Goal: Check status: Check status

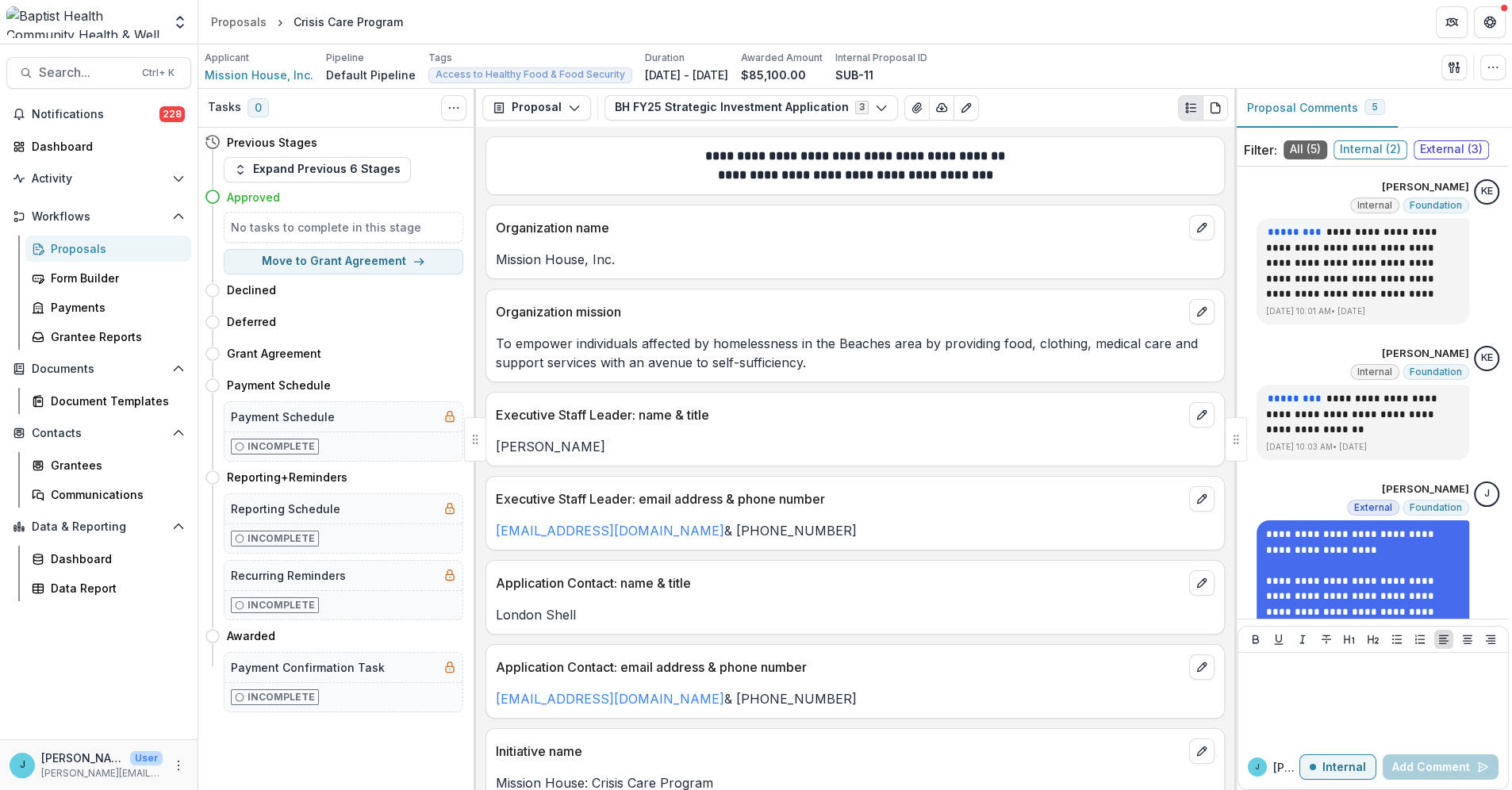
click at [504, 448] on p "[PERSON_NAME]" at bounding box center [854, 446] width 719 height 19
click at [599, 445] on p "[PERSON_NAME]" at bounding box center [854, 446] width 719 height 19
drag, startPoint x: 599, startPoint y: 447, endPoint x: 490, endPoint y: 455, distance: 109.3
click at [490, 455] on div "[PERSON_NAME]" at bounding box center [854, 446] width 738 height 19
copy p "[PERSON_NAME]"
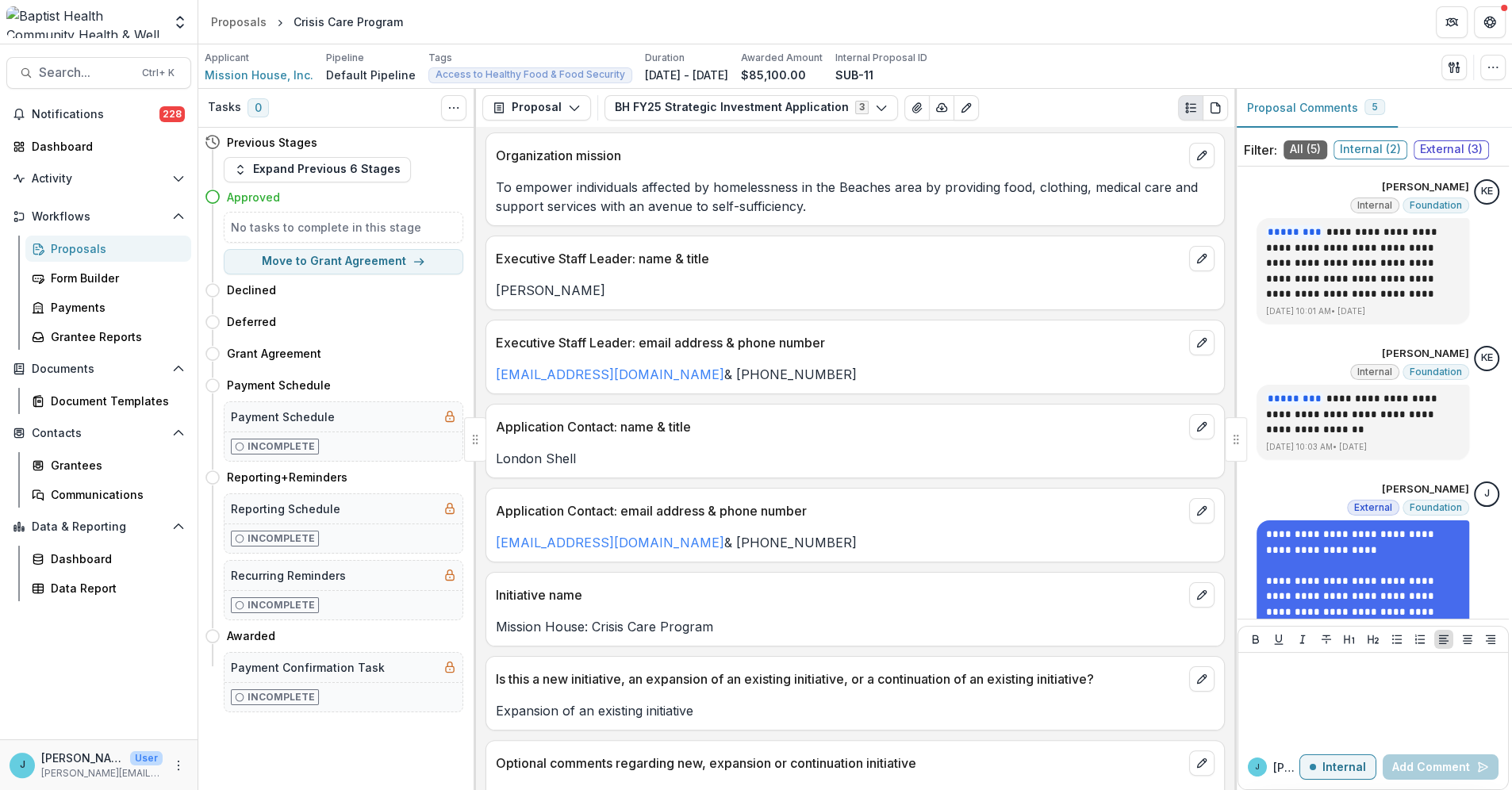
scroll to position [176, 0]
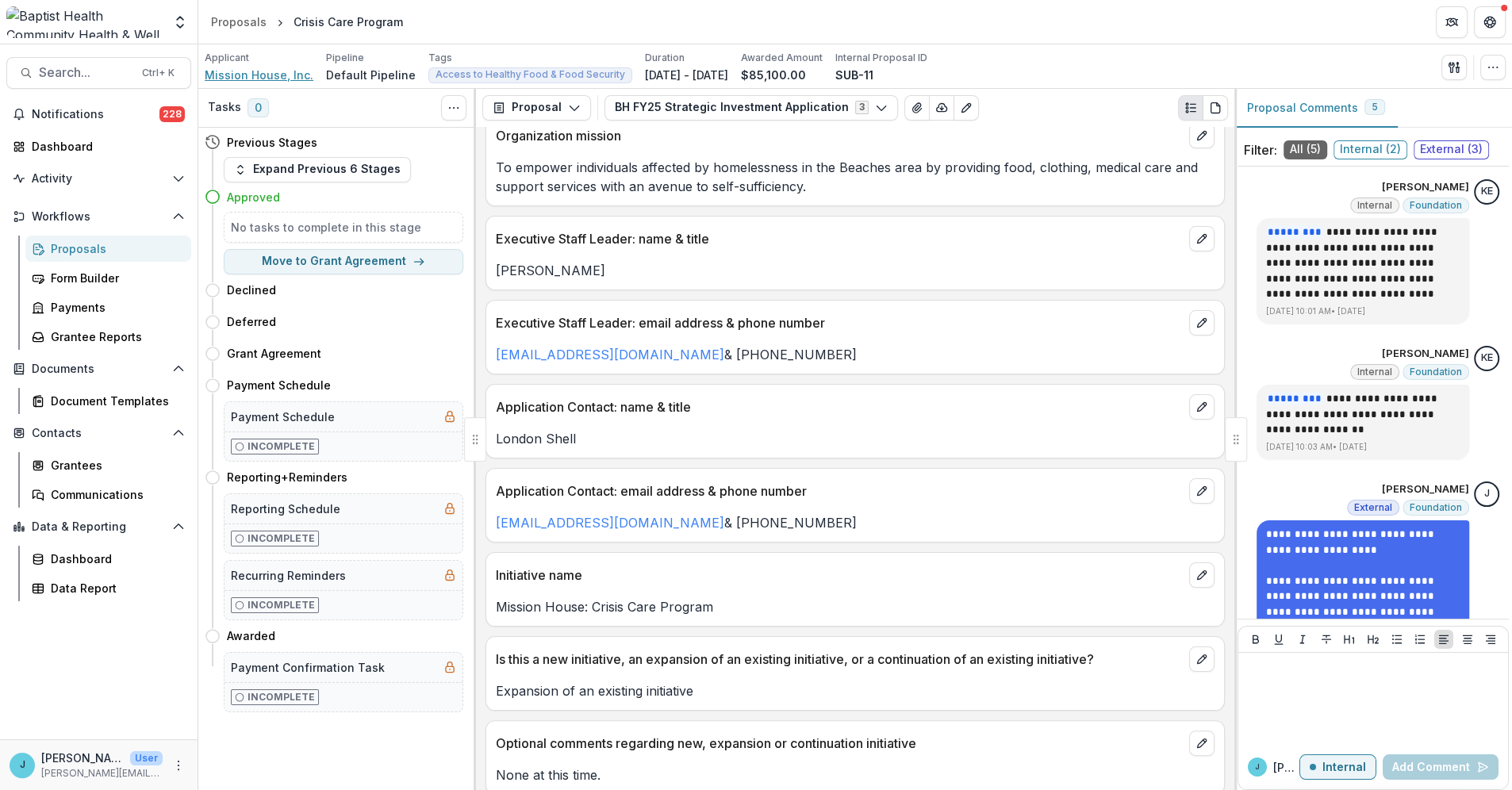
drag, startPoint x: 269, startPoint y: 76, endPoint x: 291, endPoint y: 74, distance: 22.1
click at [269, 76] on span "Mission House, Inc." at bounding box center [258, 75] width 108 height 17
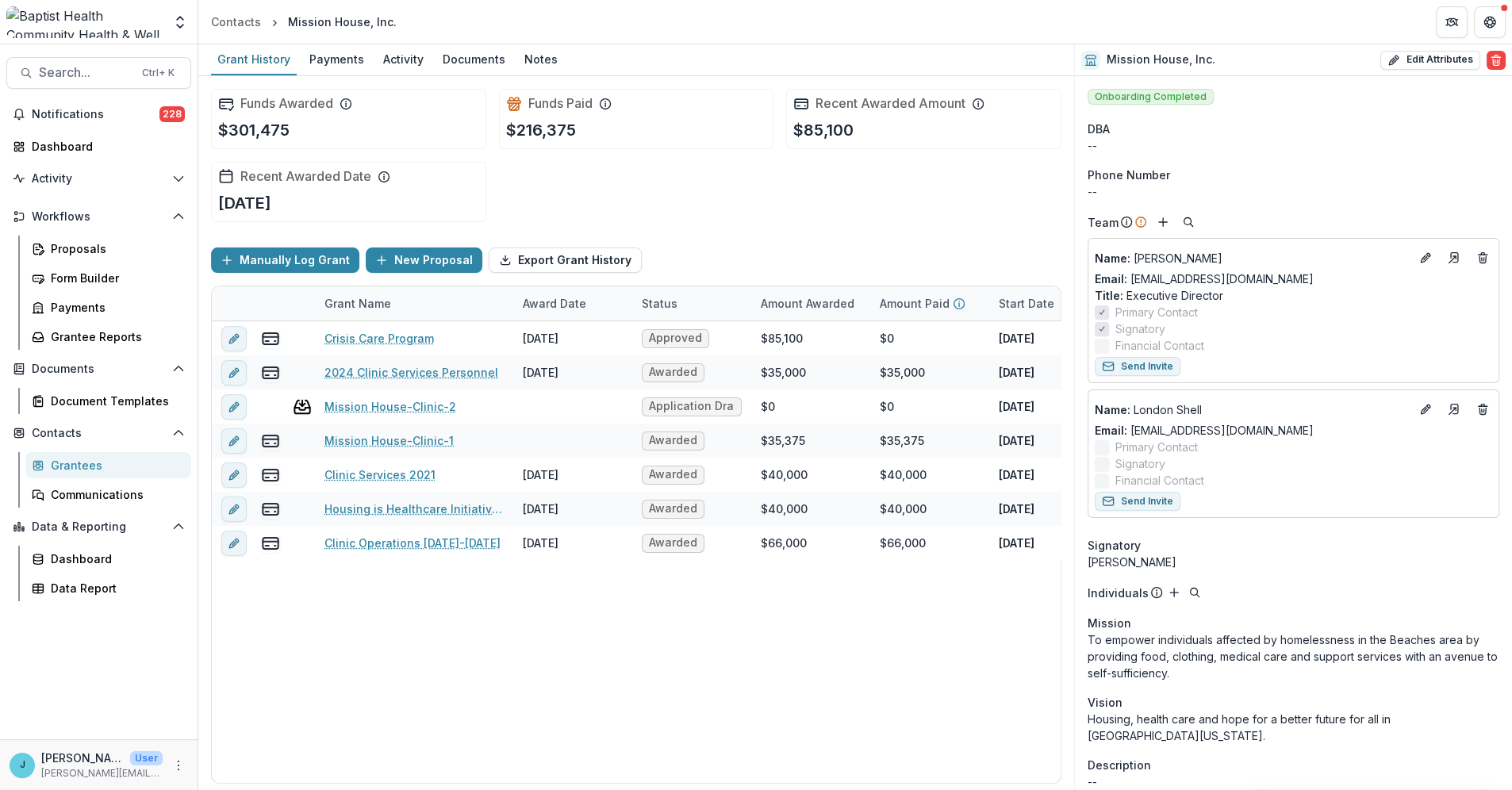
scroll to position [969, 0]
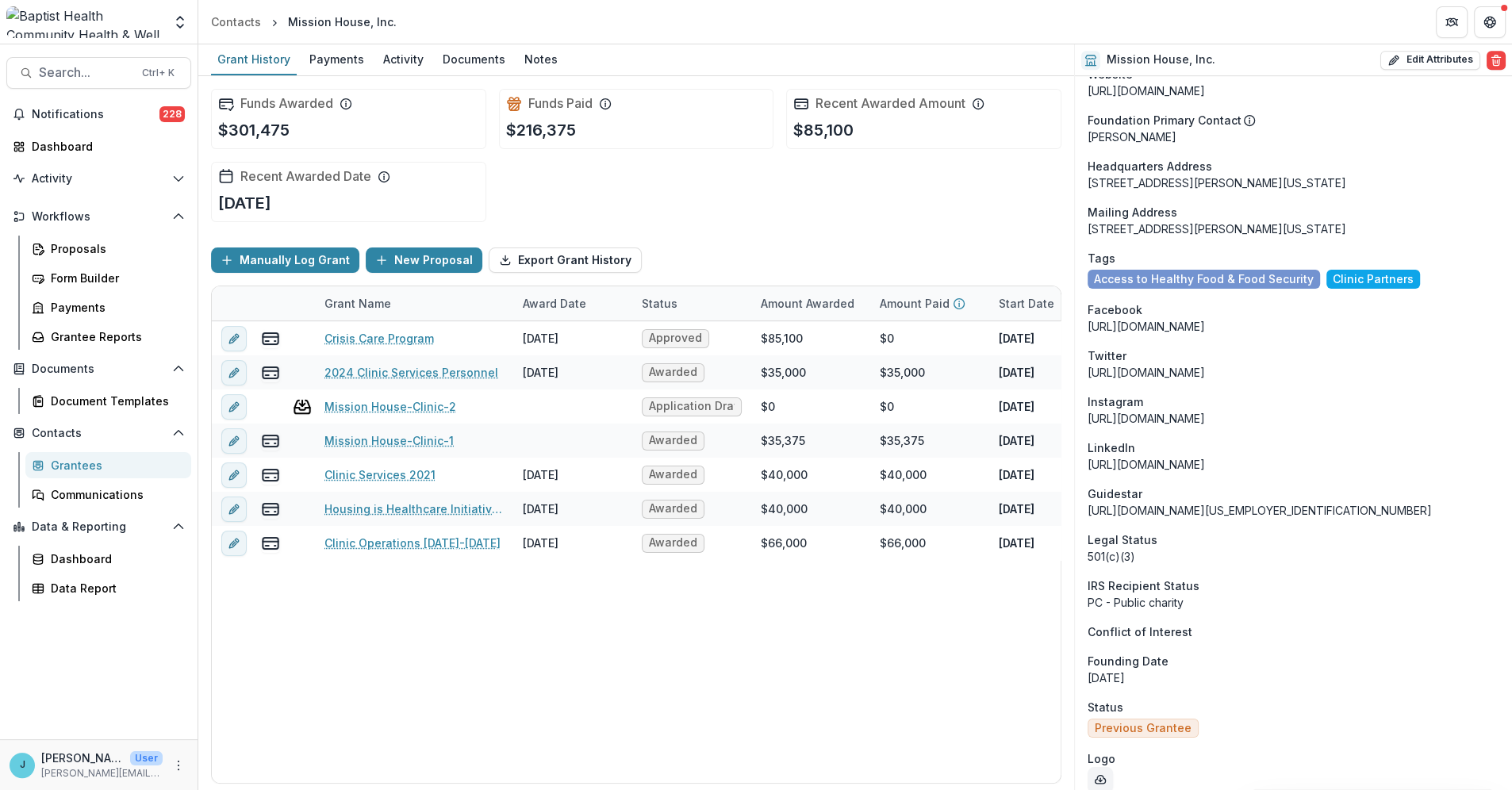
click at [1365, 595] on div "PC - Public charity" at bounding box center [1293, 603] width 412 height 17
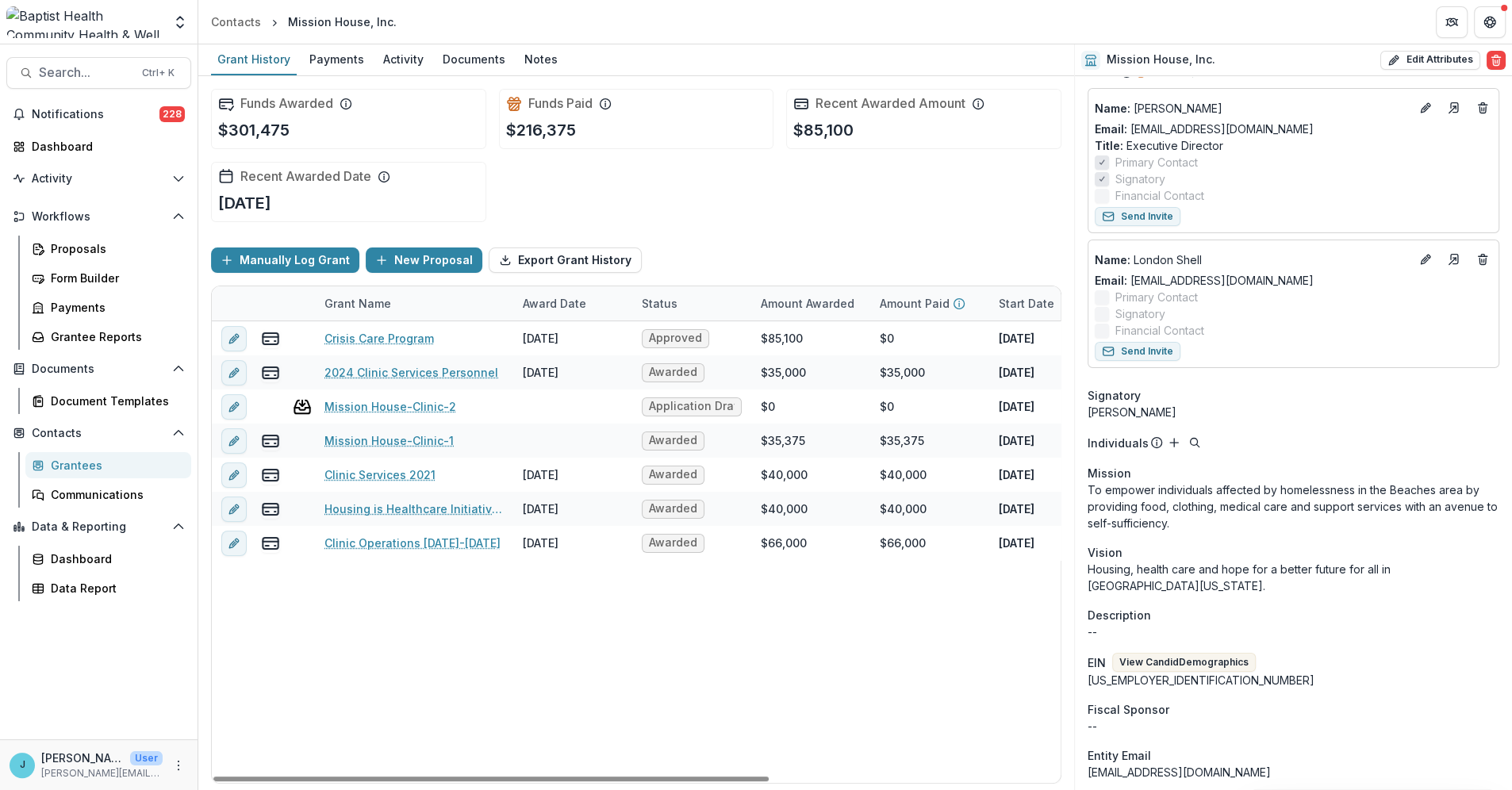
scroll to position [0, 0]
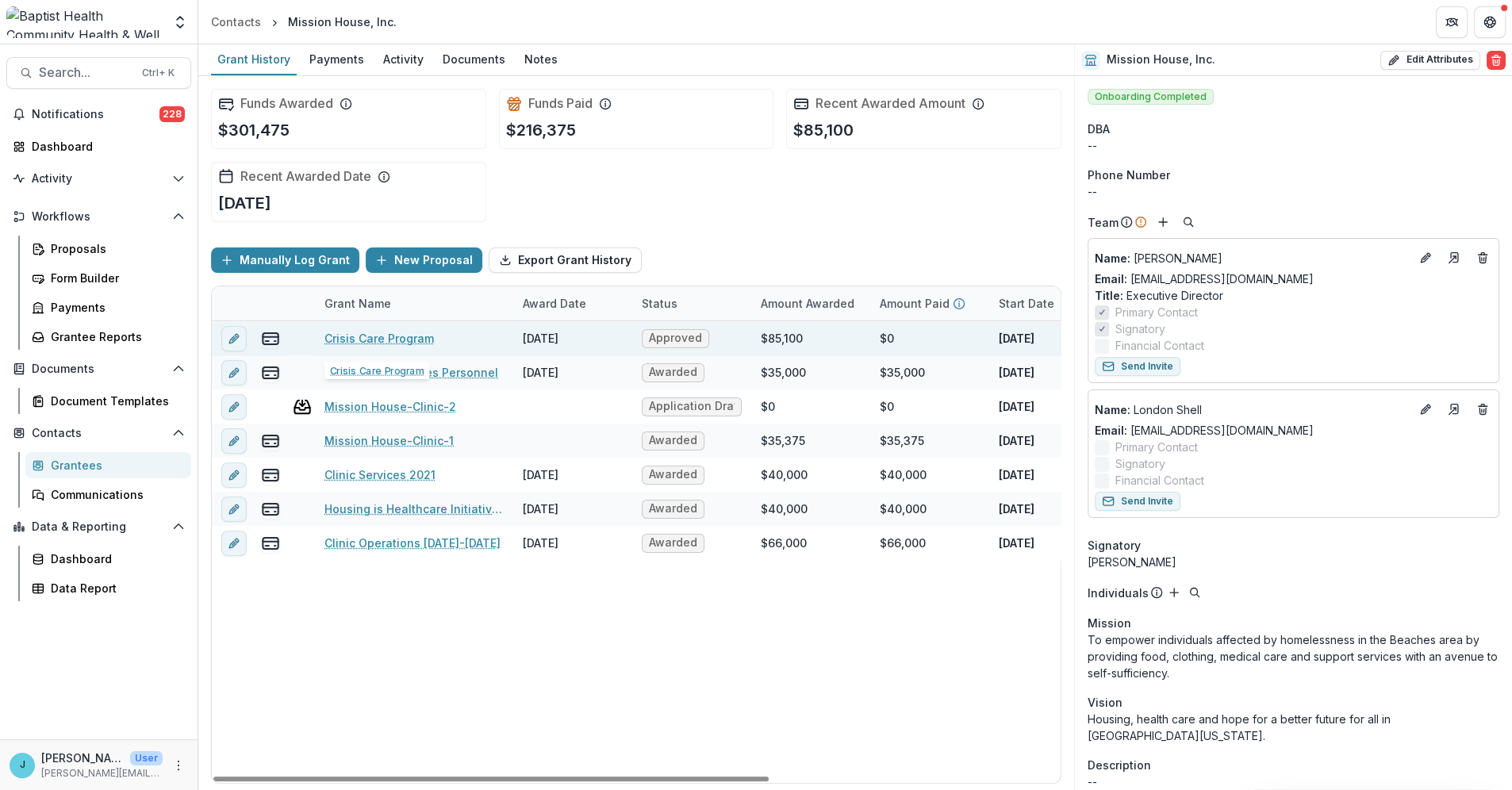
click at [394, 334] on link "Crisis Care Program" at bounding box center [379, 339] width 109 height 17
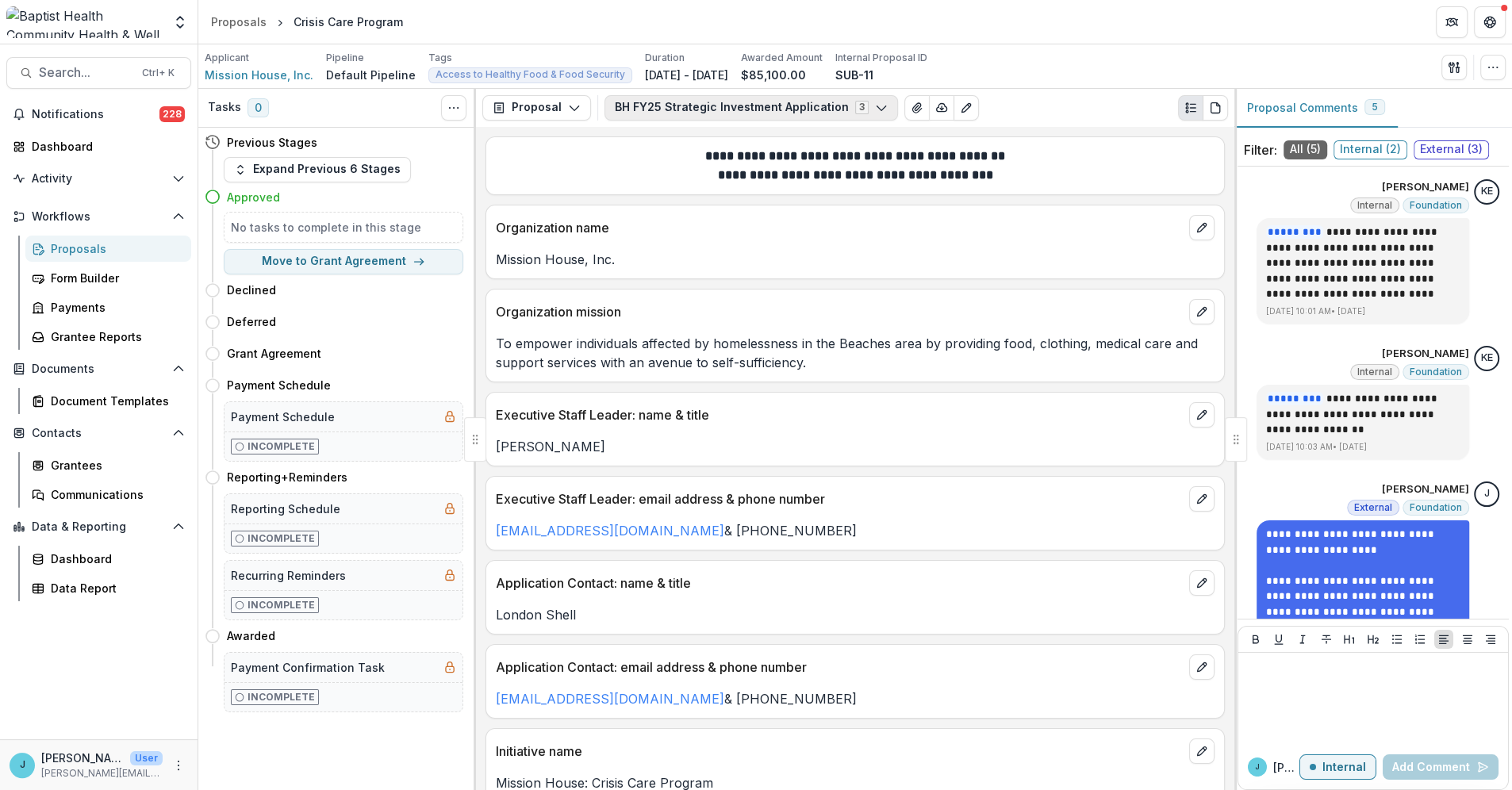
click at [875, 105] on icon "button" at bounding box center [881, 107] width 13 height 13
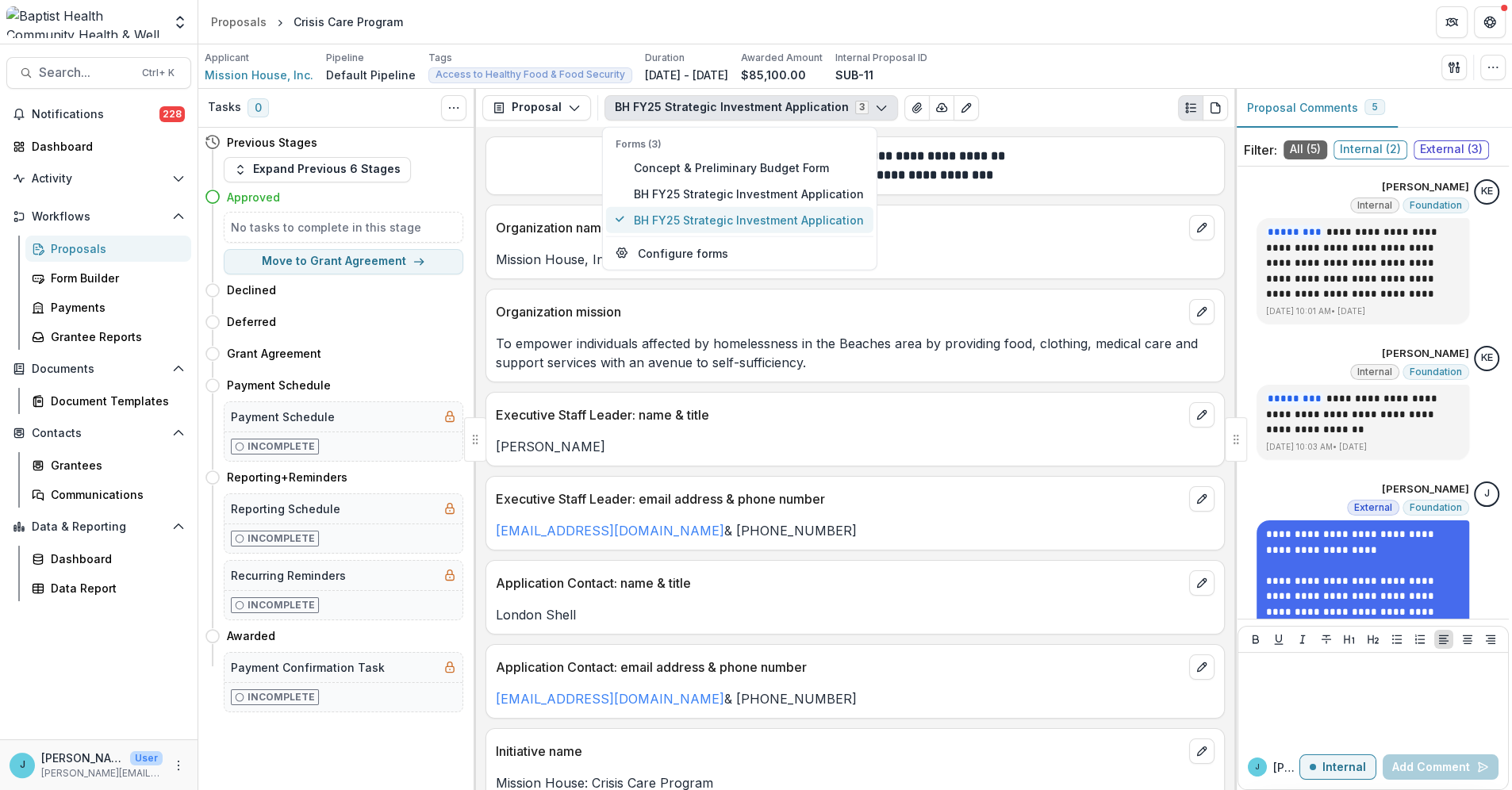
click at [810, 214] on span "BH FY25 Strategic Investment Application" at bounding box center [749, 219] width 230 height 17
click at [819, 193] on span "BH FY25 Strategic Investment Application" at bounding box center [749, 194] width 230 height 17
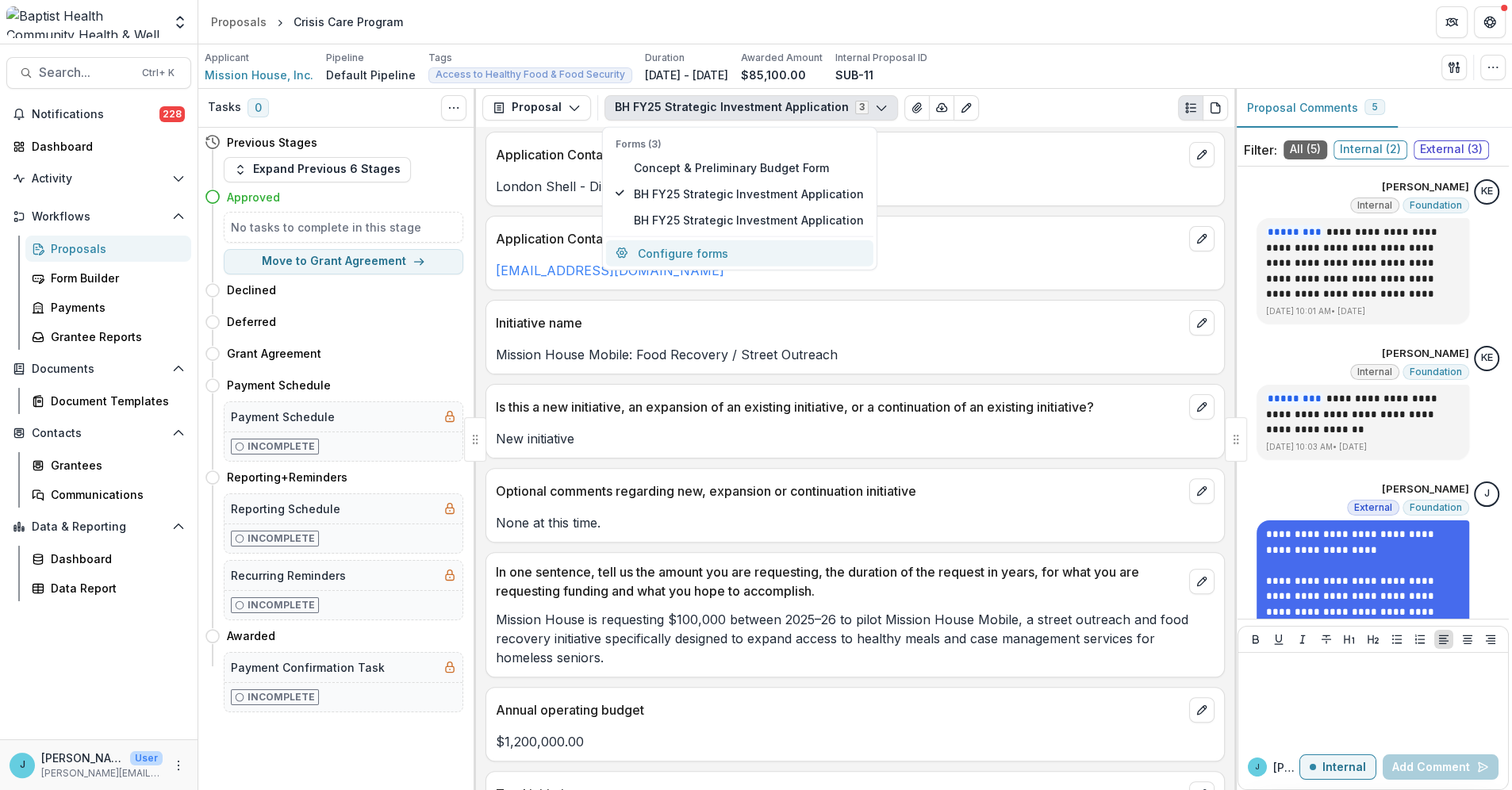
scroll to position [440, 0]
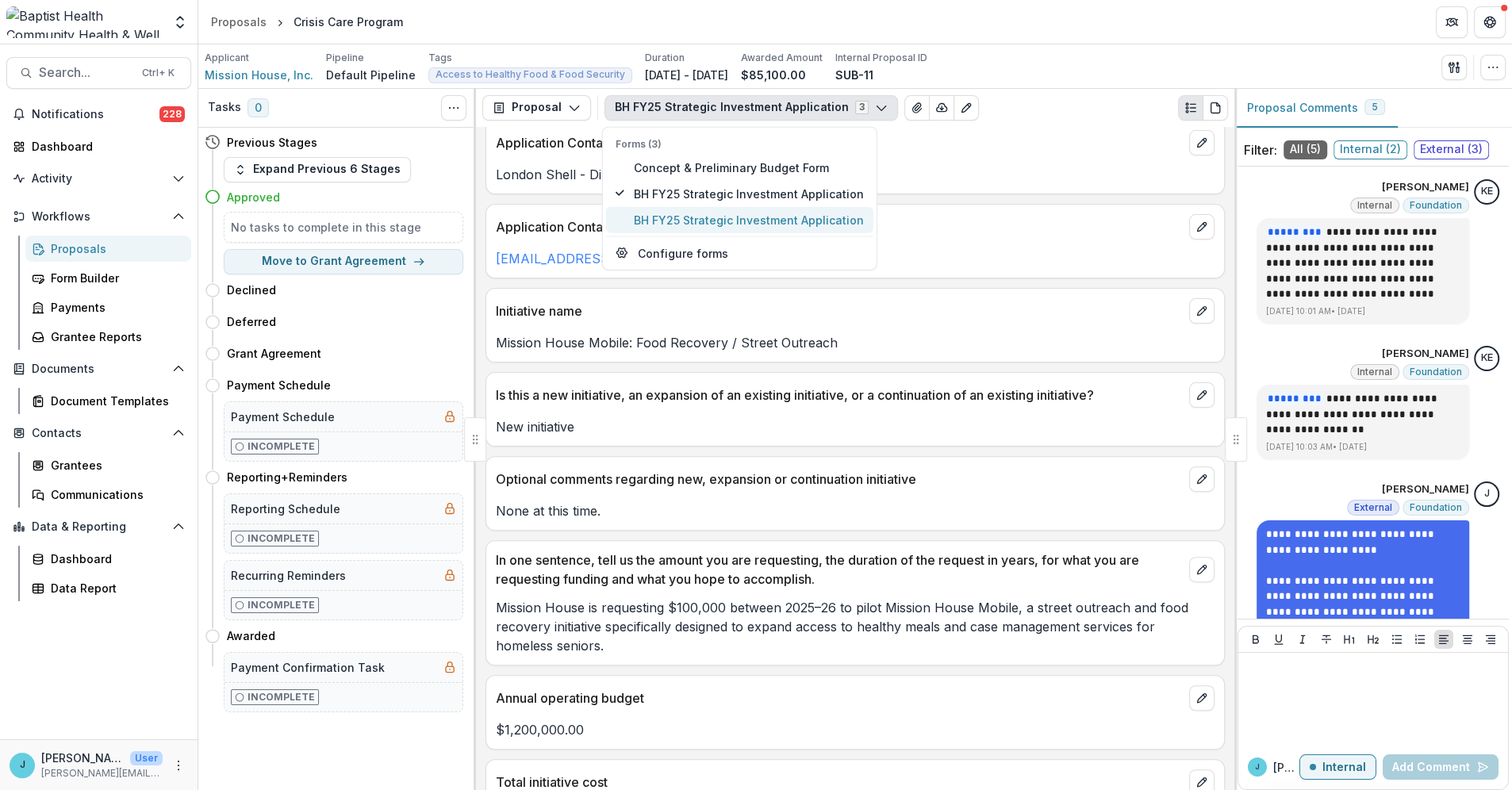
click at [767, 212] on span "BH FY25 Strategic Investment Application" at bounding box center [749, 219] width 230 height 17
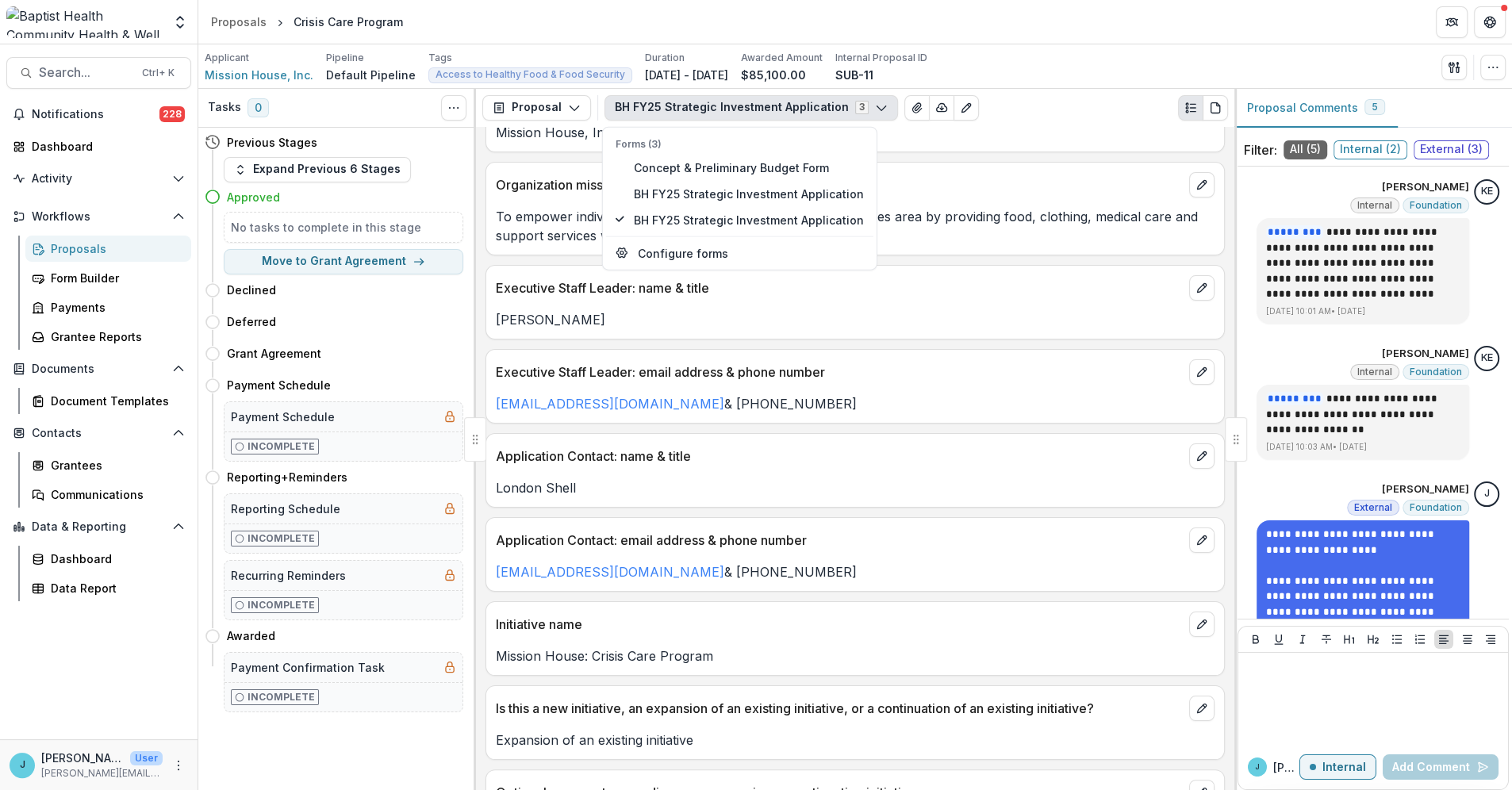
scroll to position [126, 0]
click at [912, 106] on icon "View Attached Files" at bounding box center [916, 107] width 9 height 9
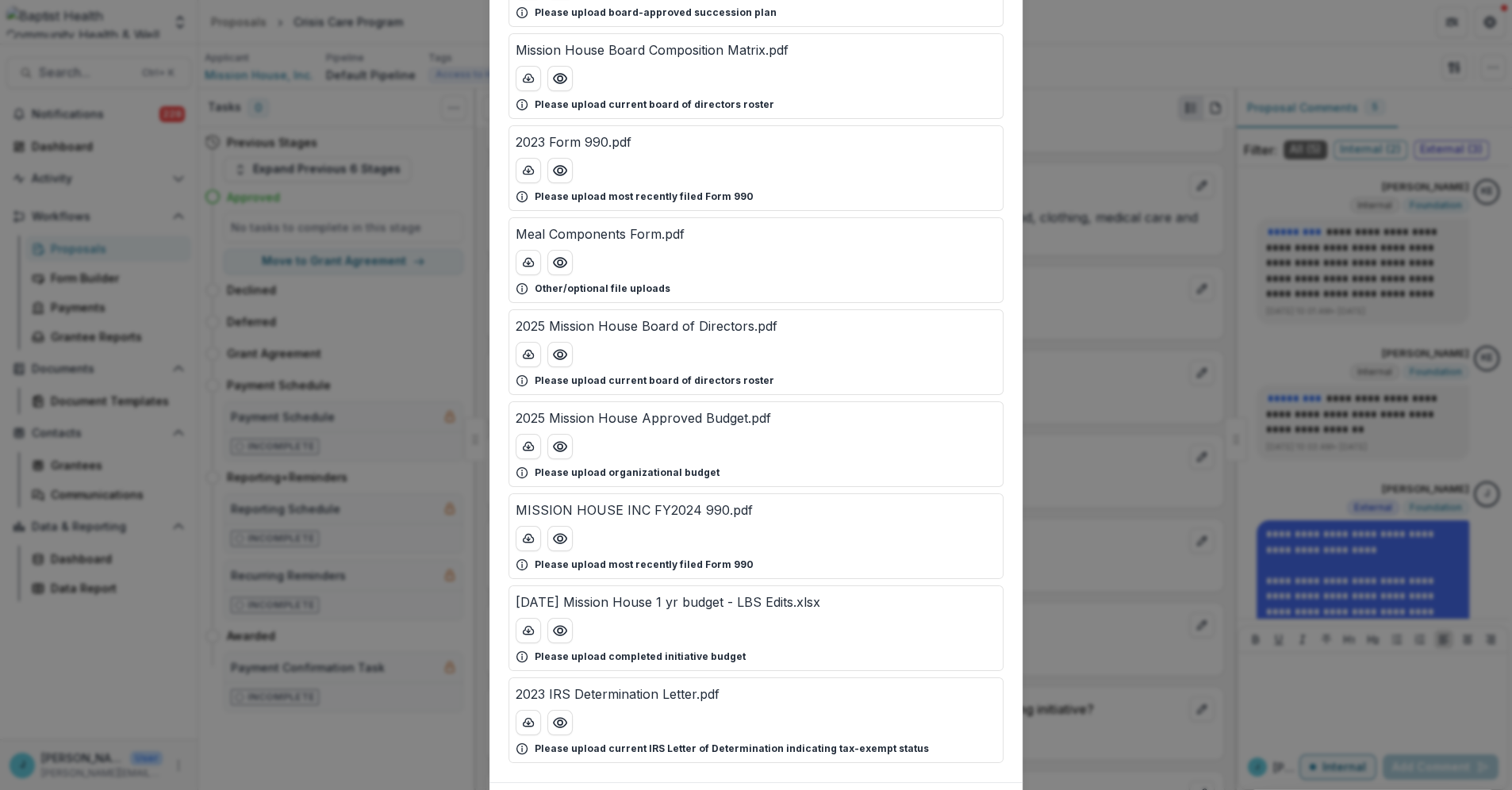
scroll to position [264, 0]
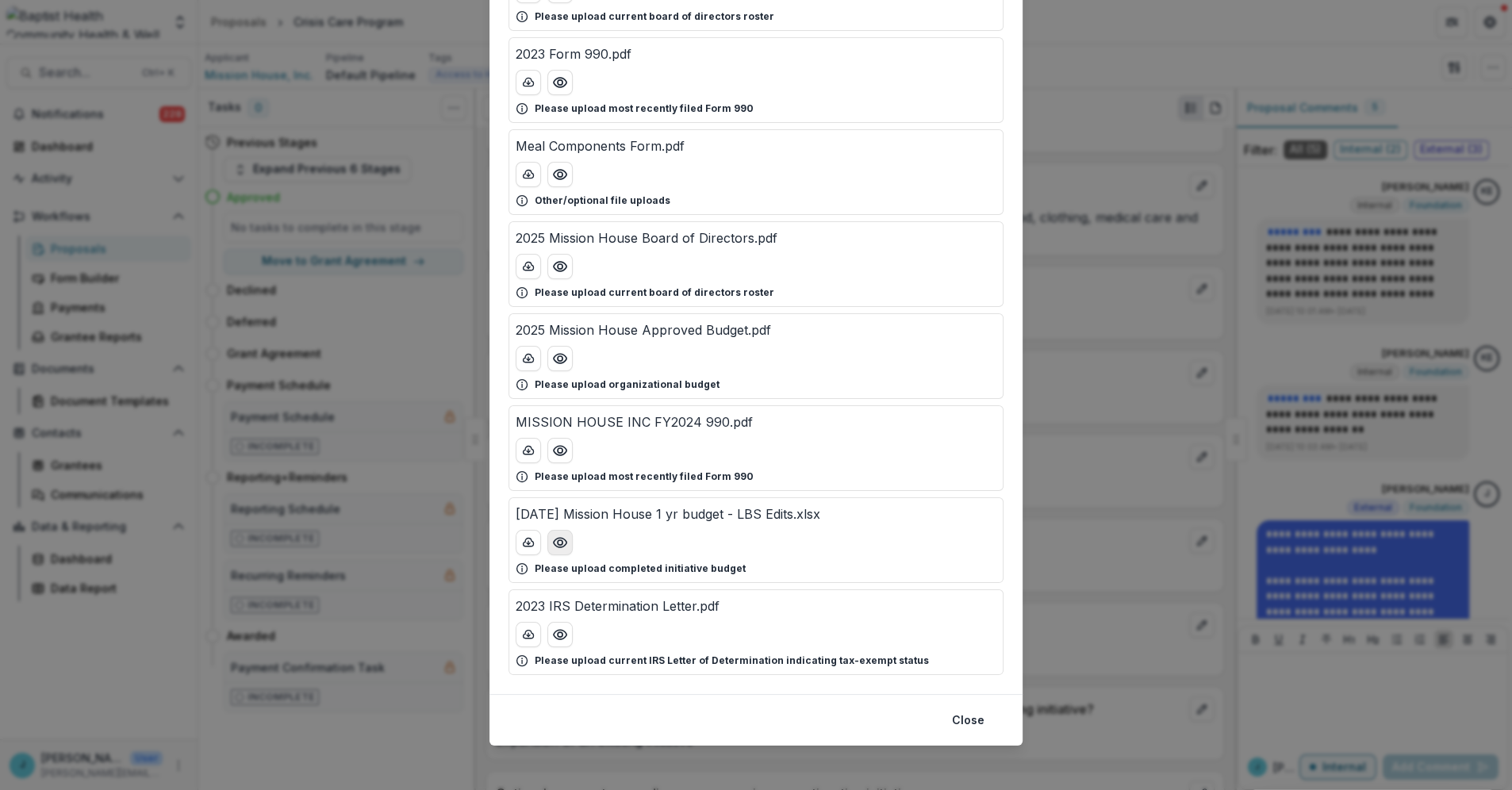
click at [553, 538] on icon "Preview 07.29.25 Mission House 1 yr budget - LBS Edits.xlsx" at bounding box center [559, 543] width 13 height 9
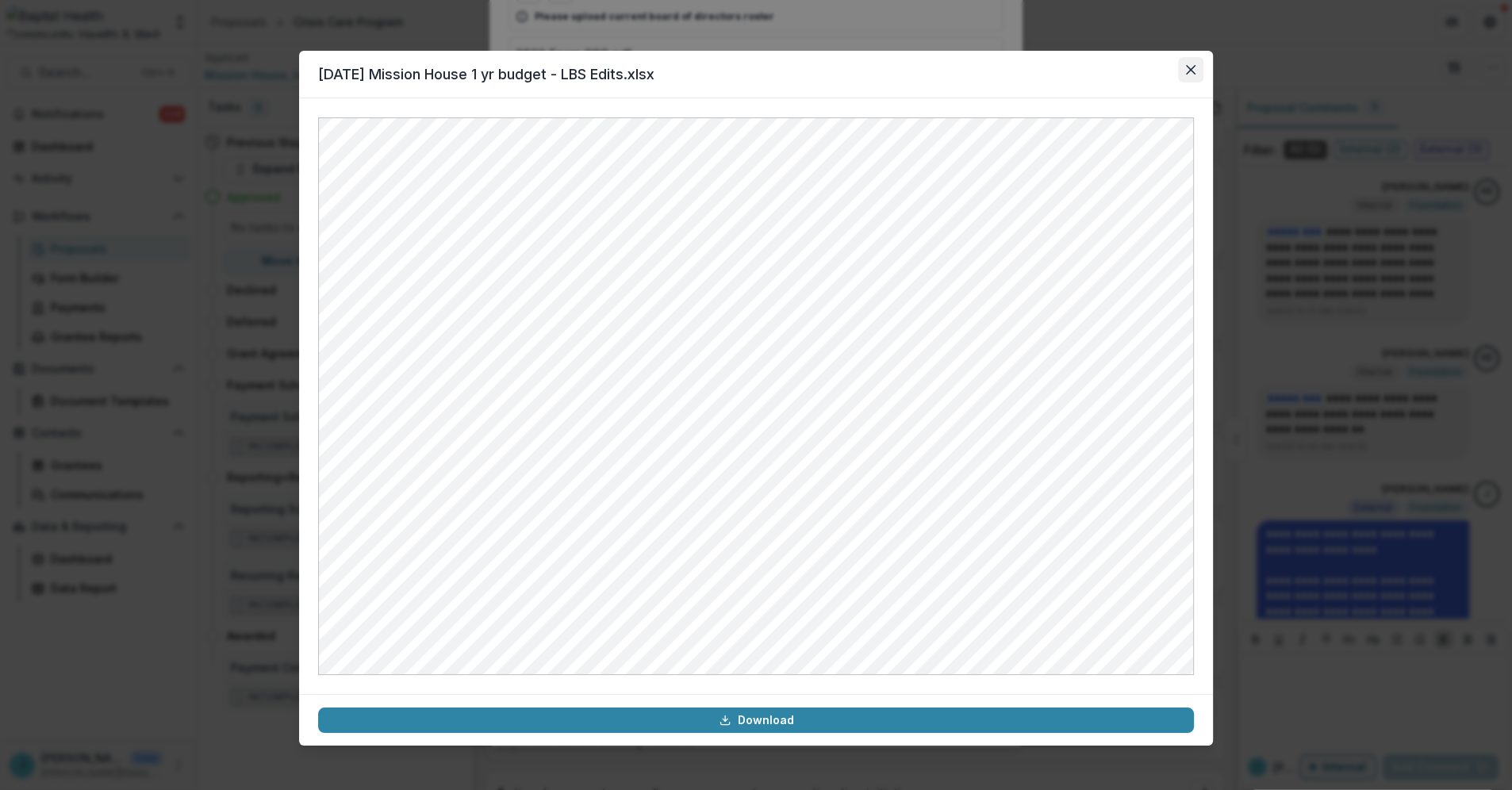
click at [1193, 68] on icon "Close" at bounding box center [1190, 69] width 9 height 9
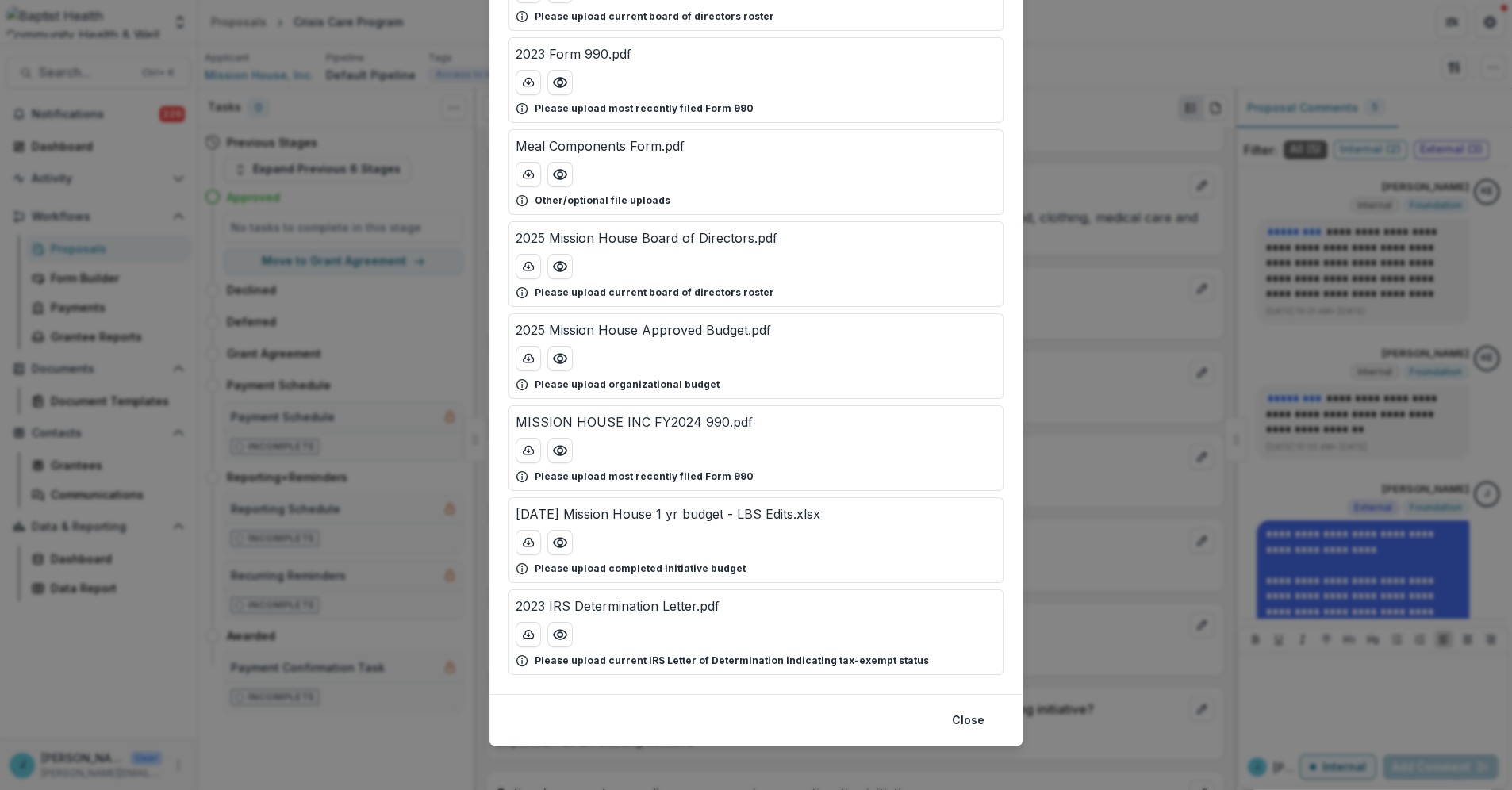
click at [1070, 73] on div "Attached Files Mission House Succession Plan.pdf Please upload board-approved s…" at bounding box center [756, 395] width 1512 height 790
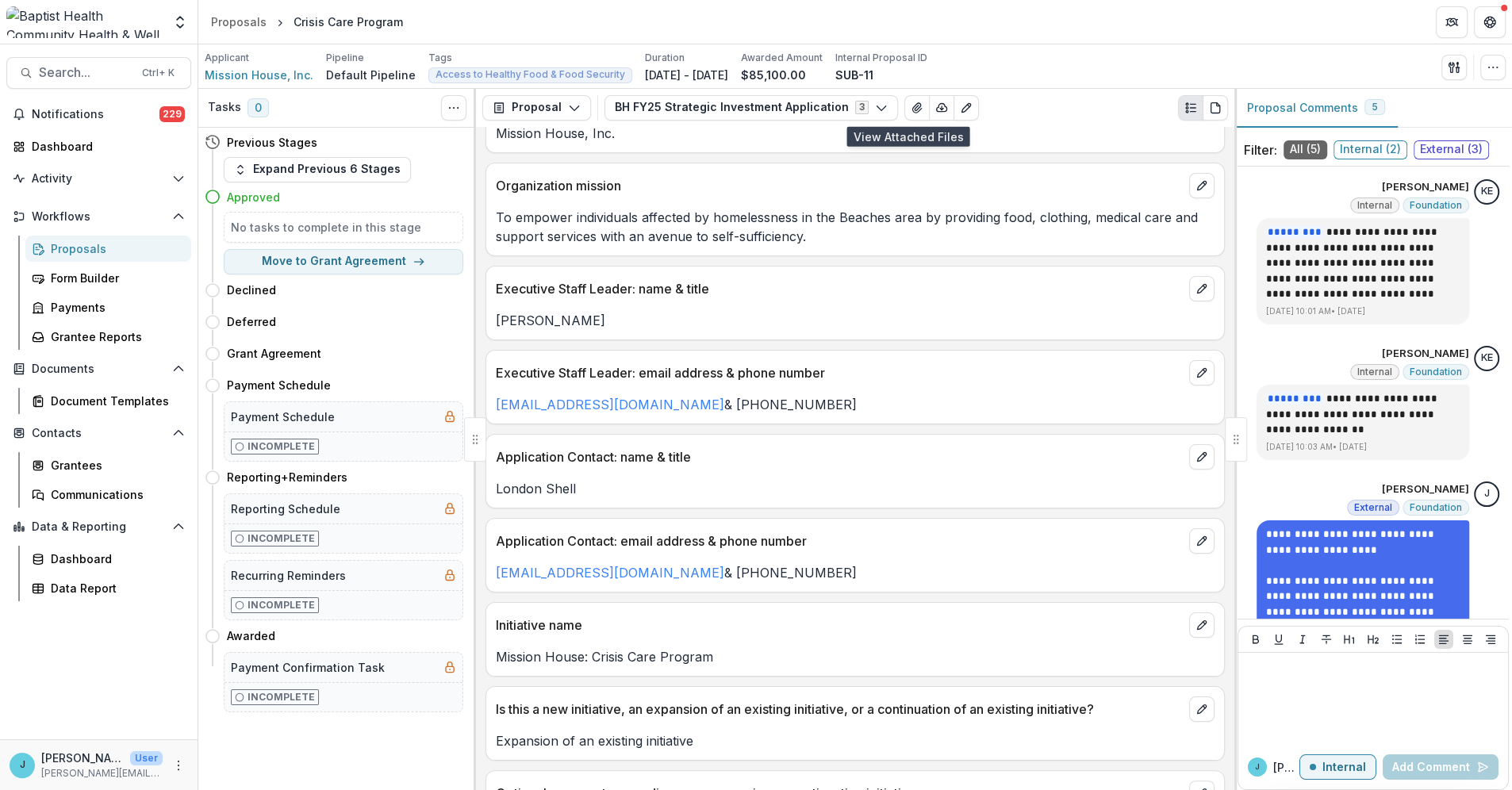
click at [93, 247] on div "Proposals" at bounding box center [115, 249] width 128 height 17
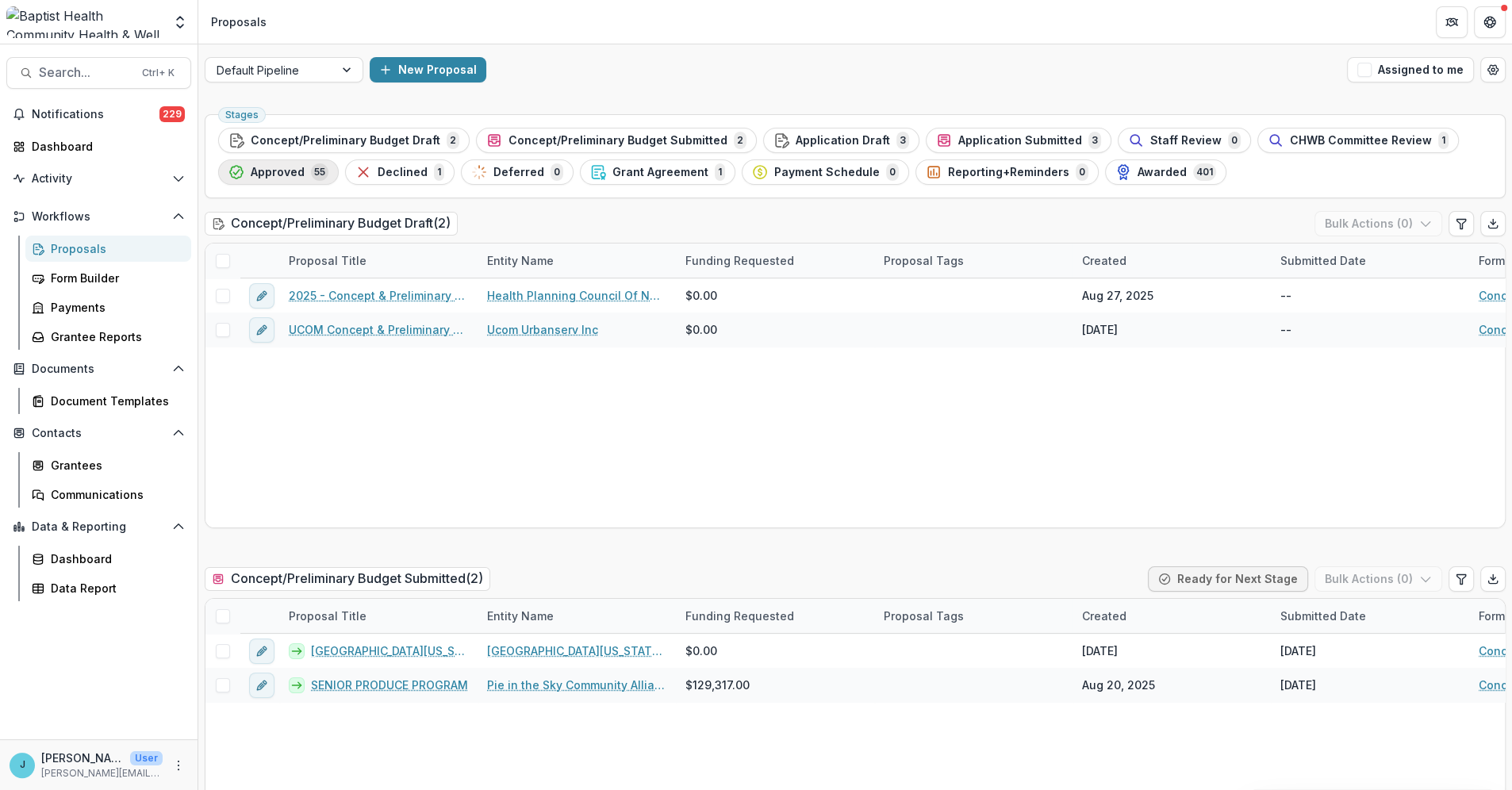
click at [281, 166] on span "Approved" at bounding box center [277, 172] width 54 height 14
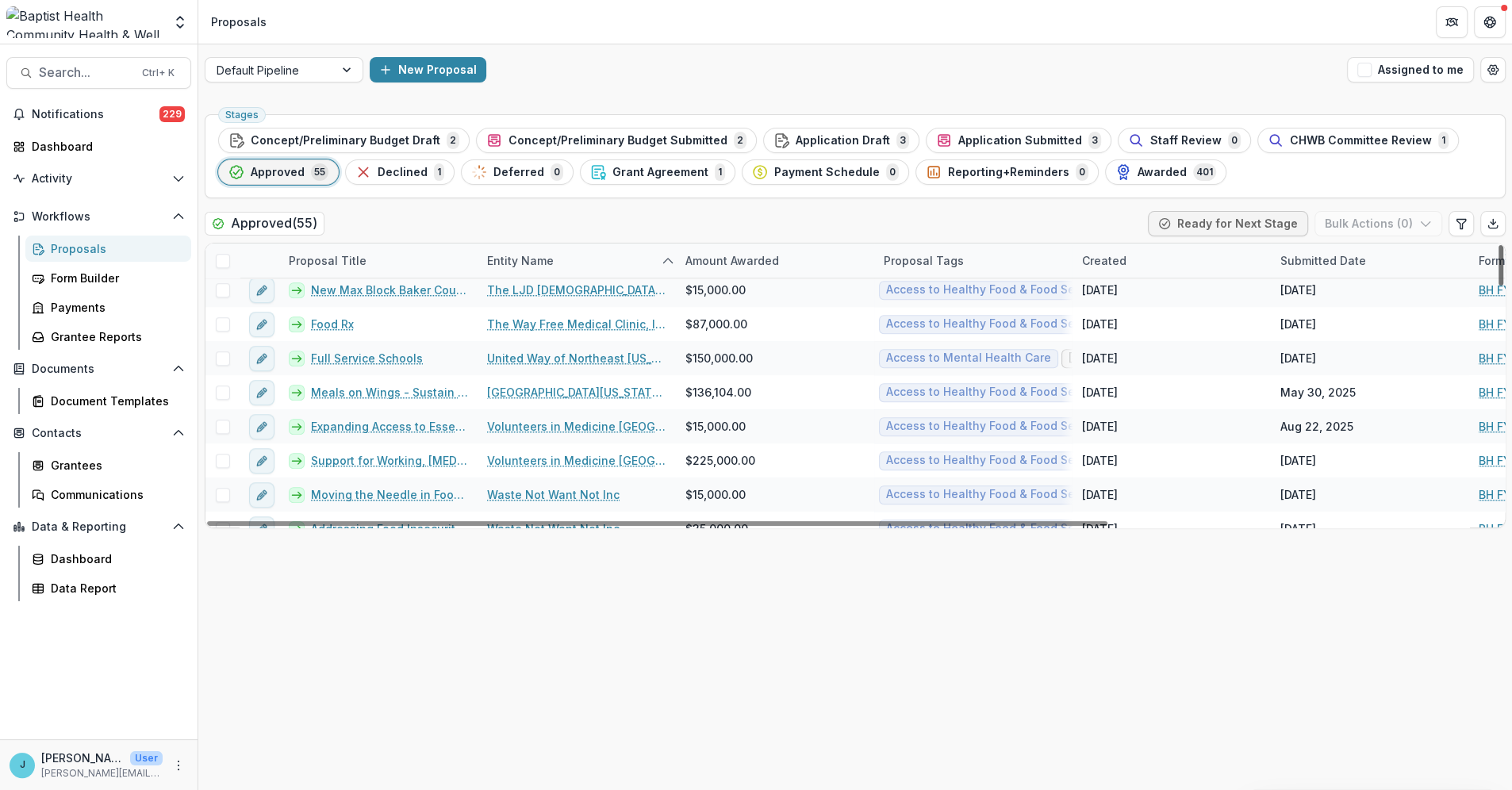
scroll to position [1626, 0]
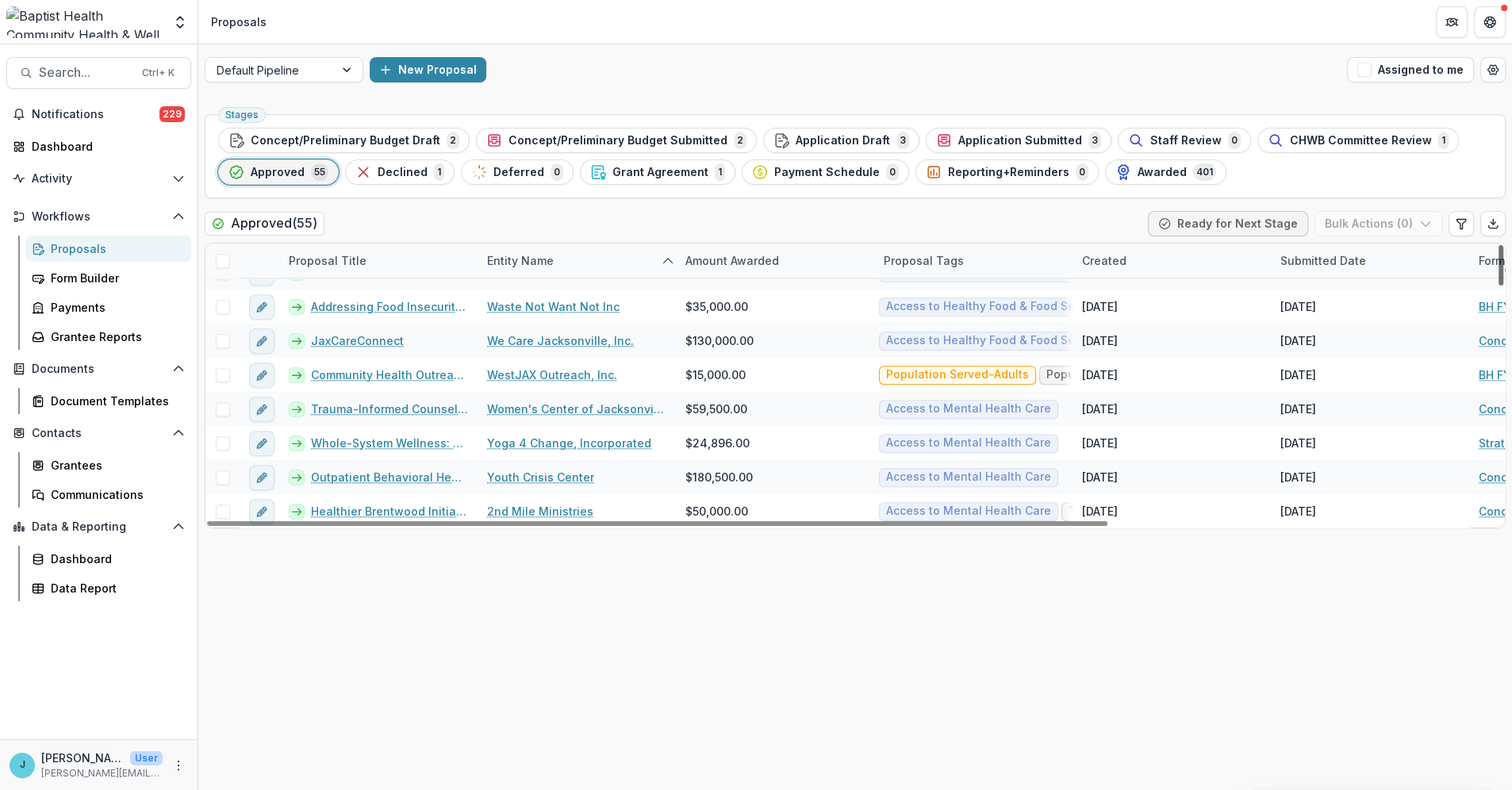
drag, startPoint x: 1501, startPoint y: 258, endPoint x: 1486, endPoint y: 500, distance: 242.5
click at [1498, 286] on div at bounding box center [1501, 264] width 5 height 40
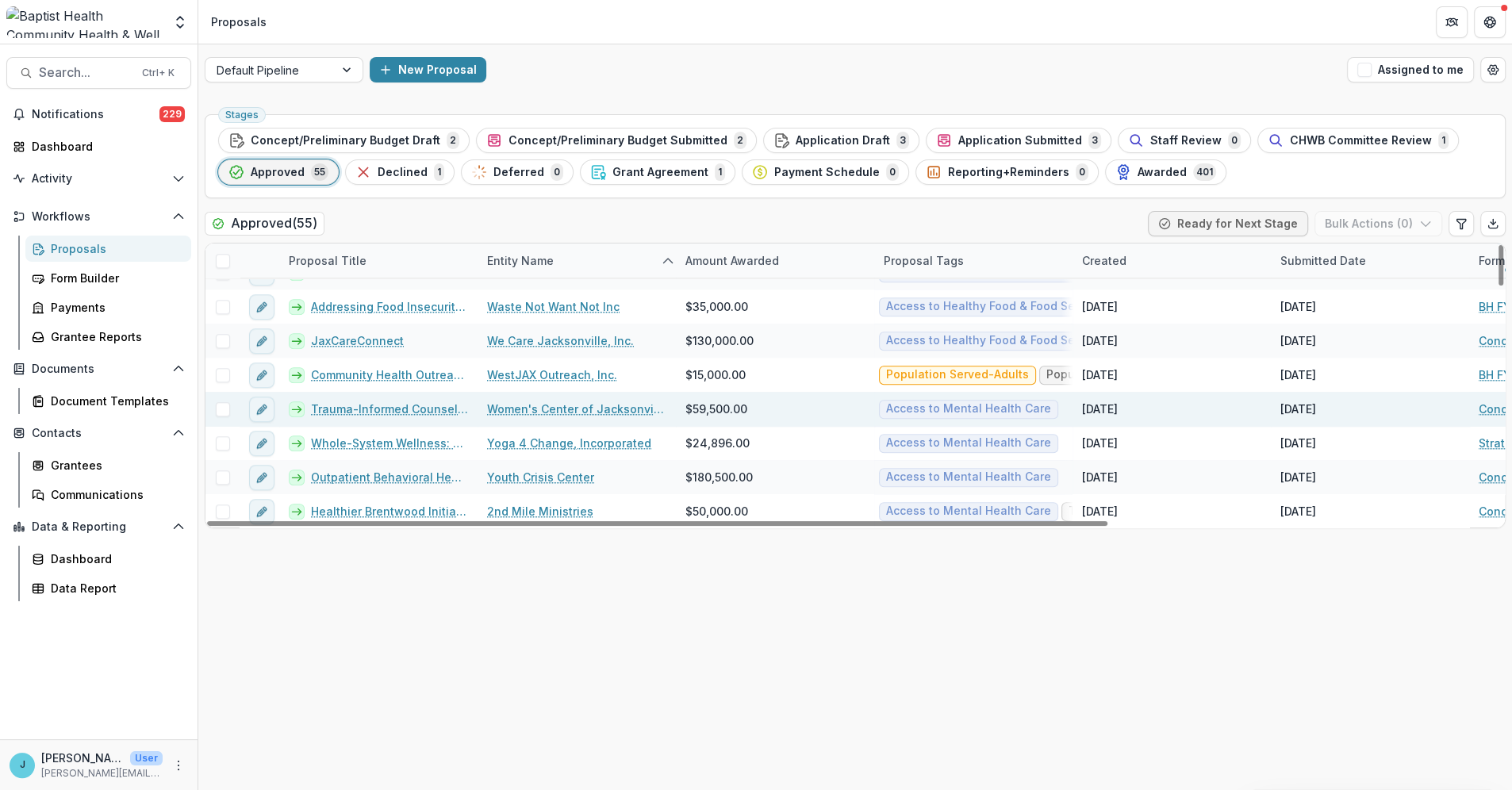
click at [391, 410] on link "Trauma-Informed Counseling Program Expansion" at bounding box center [390, 410] width 157 height 17
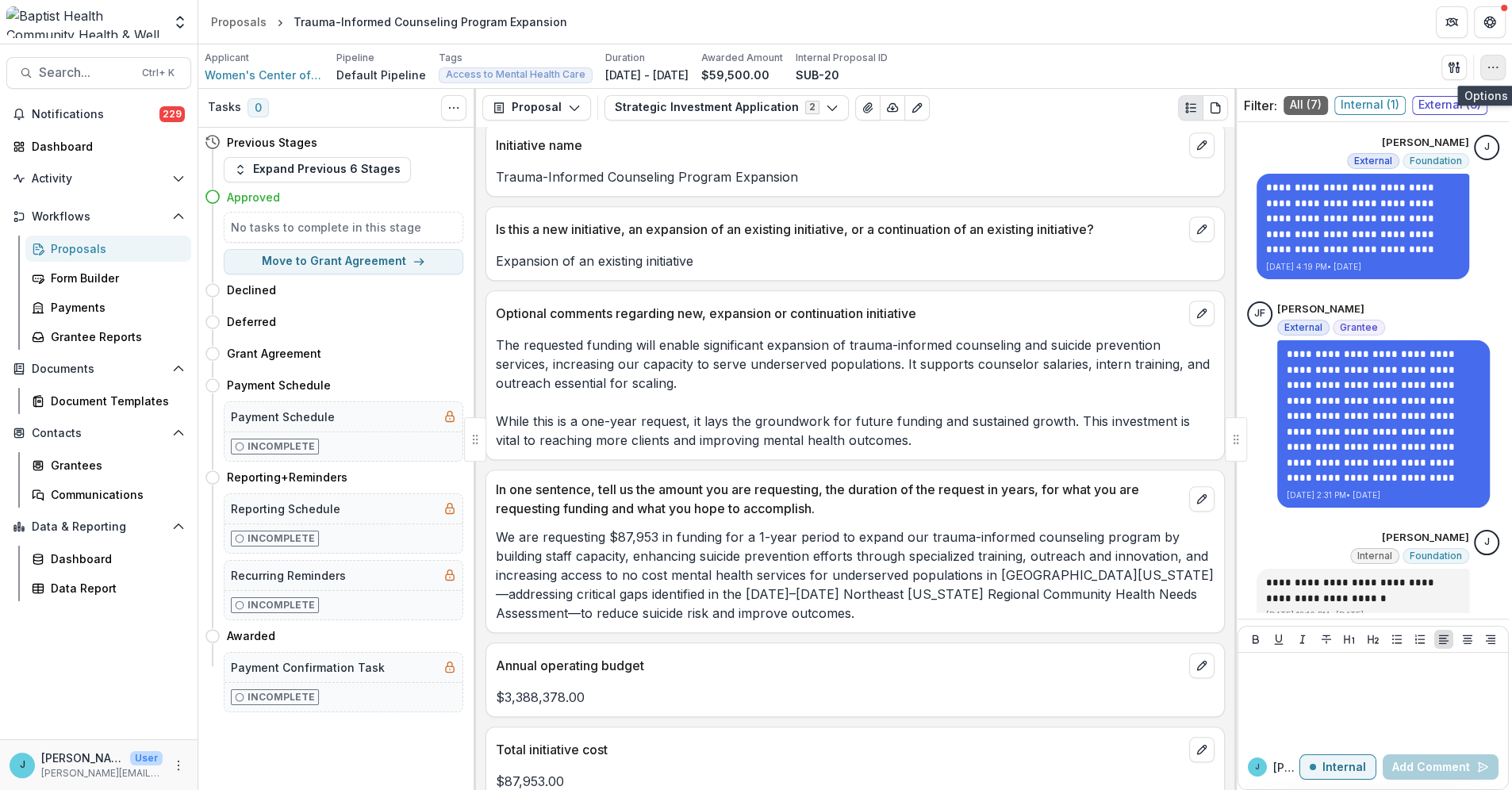
click at [1496, 62] on icon "button" at bounding box center [1492, 67] width 13 height 13
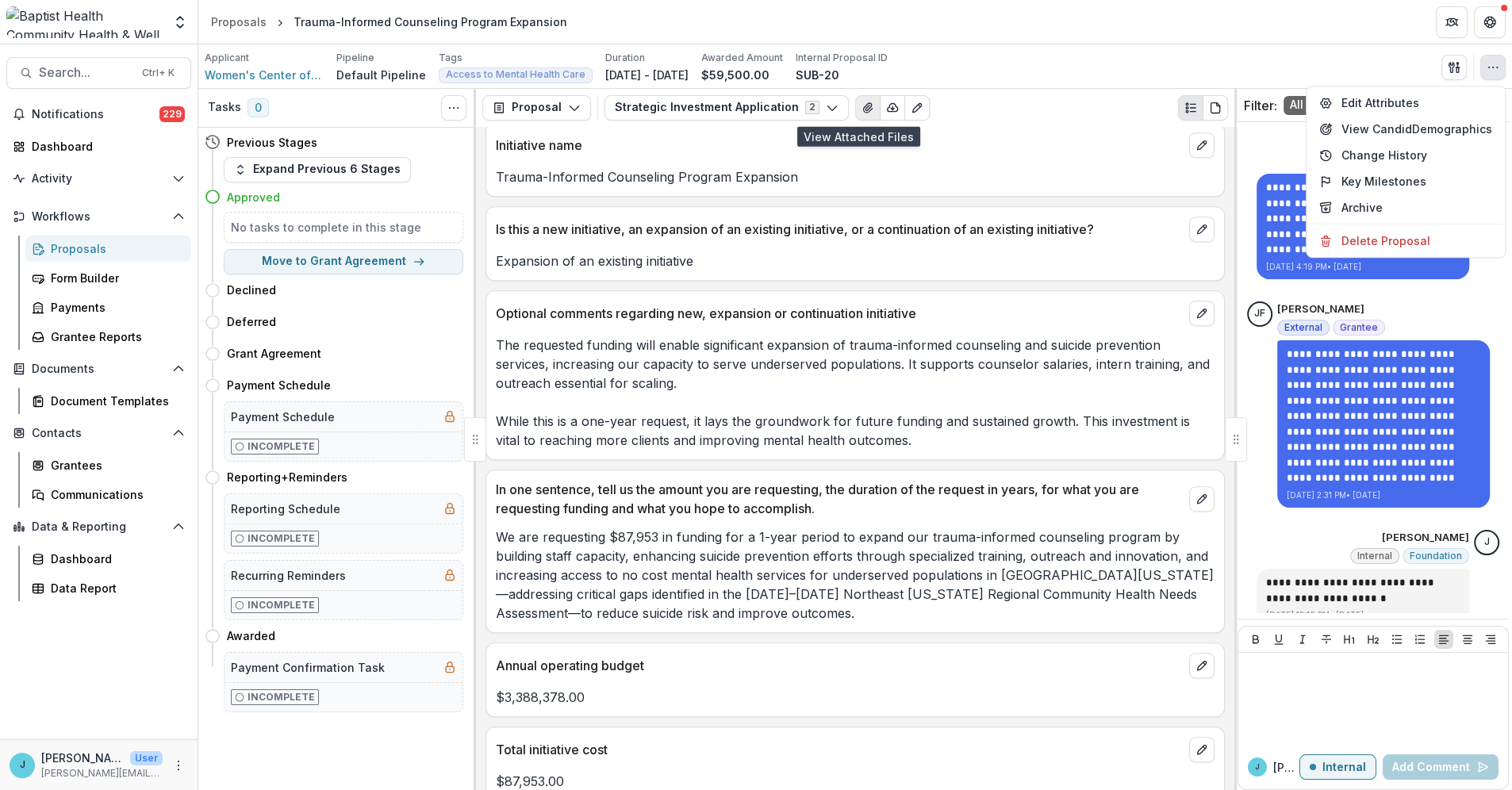
click at [861, 107] on icon "View Attached Files" at bounding box center [867, 107] width 13 height 13
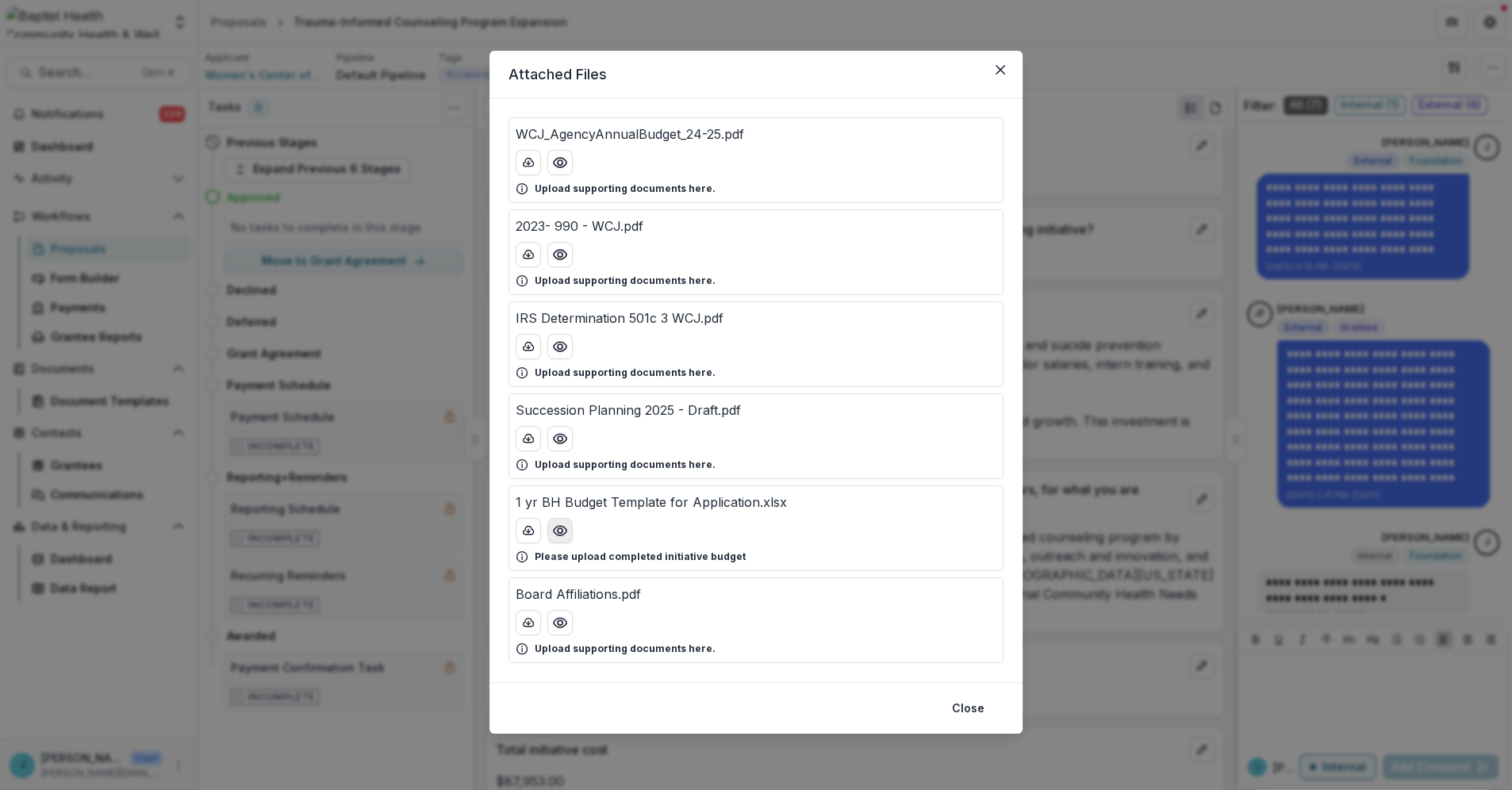
click at [561, 532] on circle "Preview 1 yr BH Budget Template for Application.xlsx" at bounding box center [560, 531] width 5 height 5
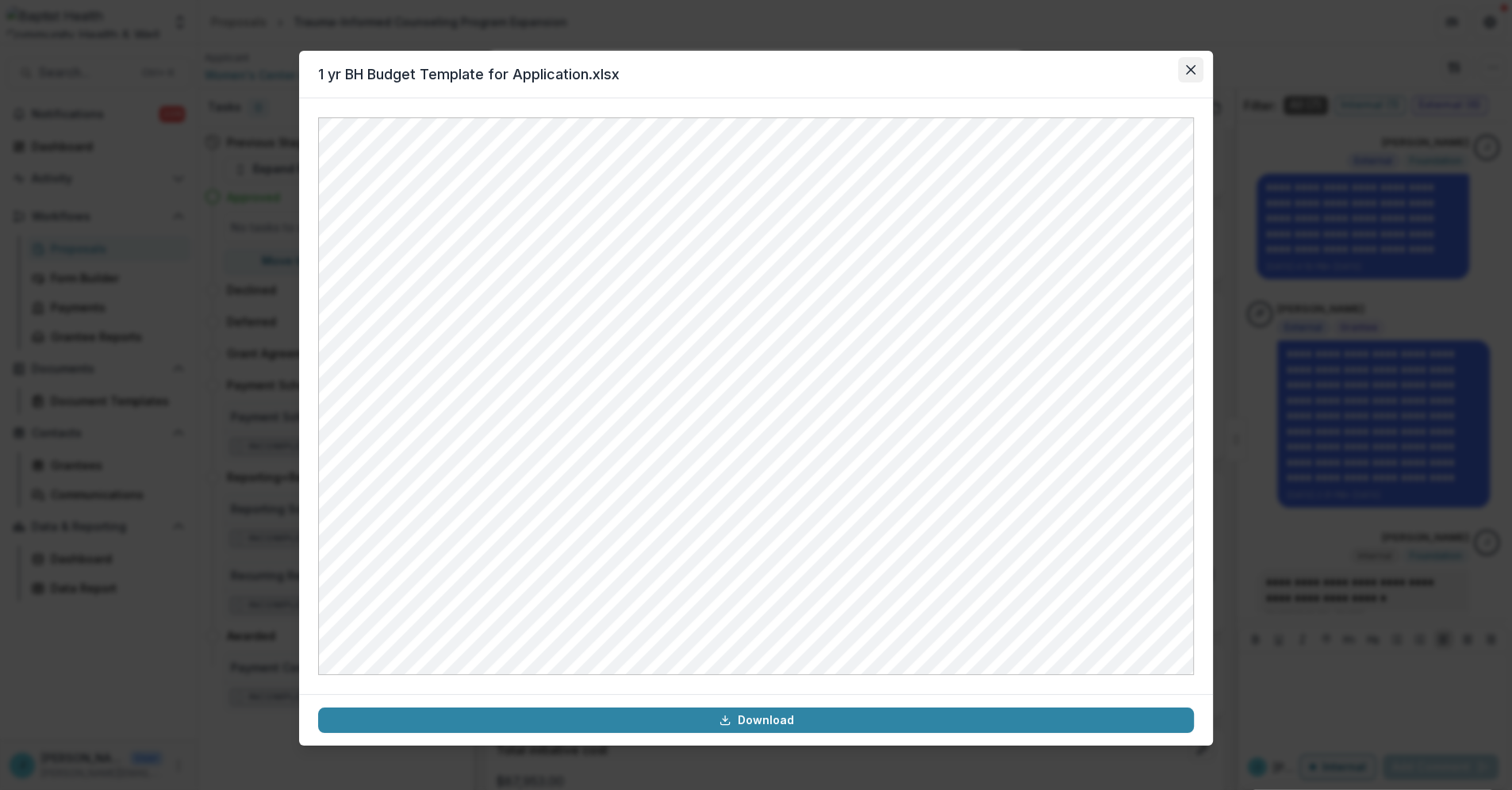
click at [1190, 68] on icon "Close" at bounding box center [1190, 69] width 9 height 9
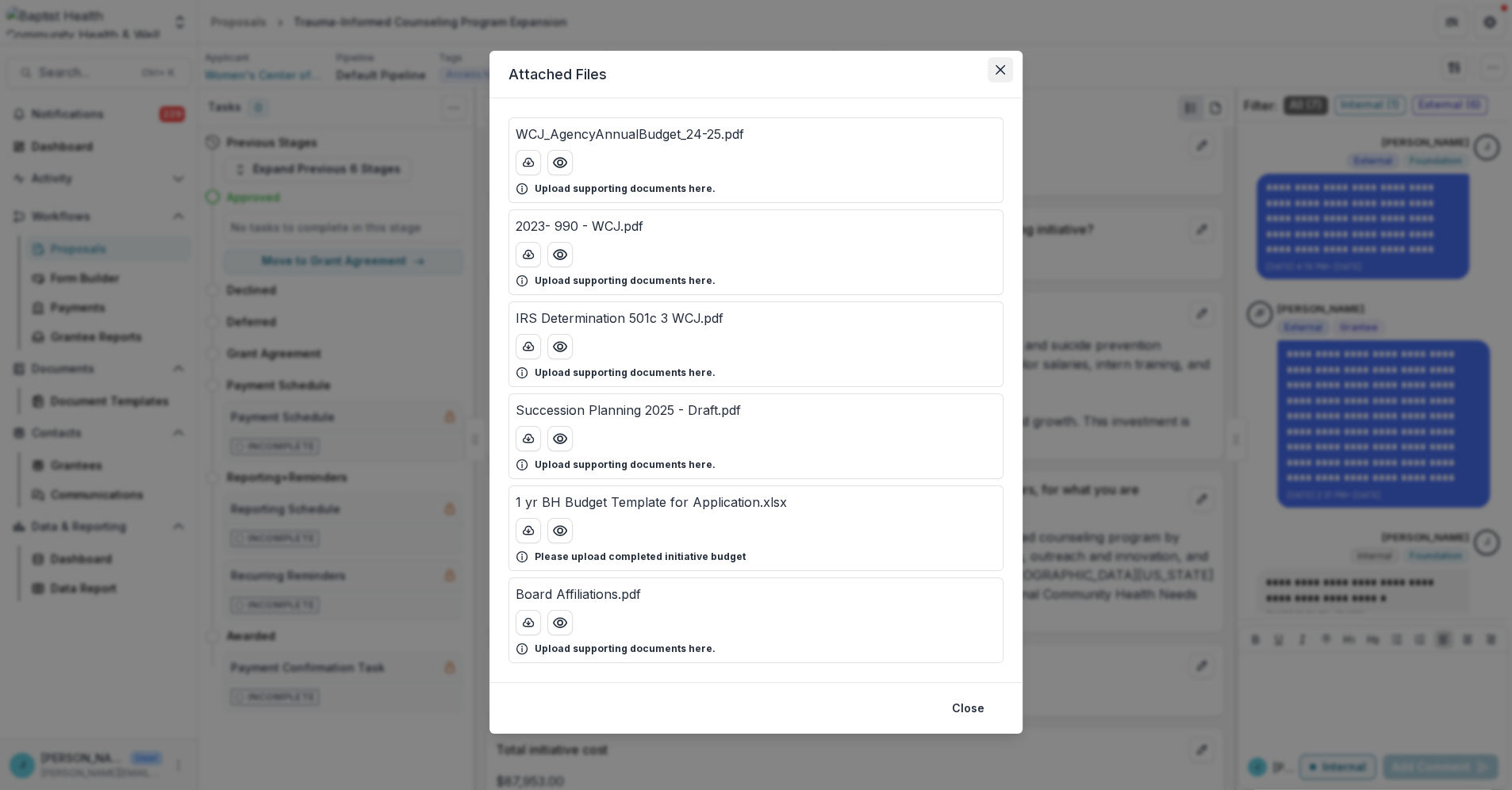
click at [1000, 69] on icon "Close" at bounding box center [999, 69] width 9 height 9
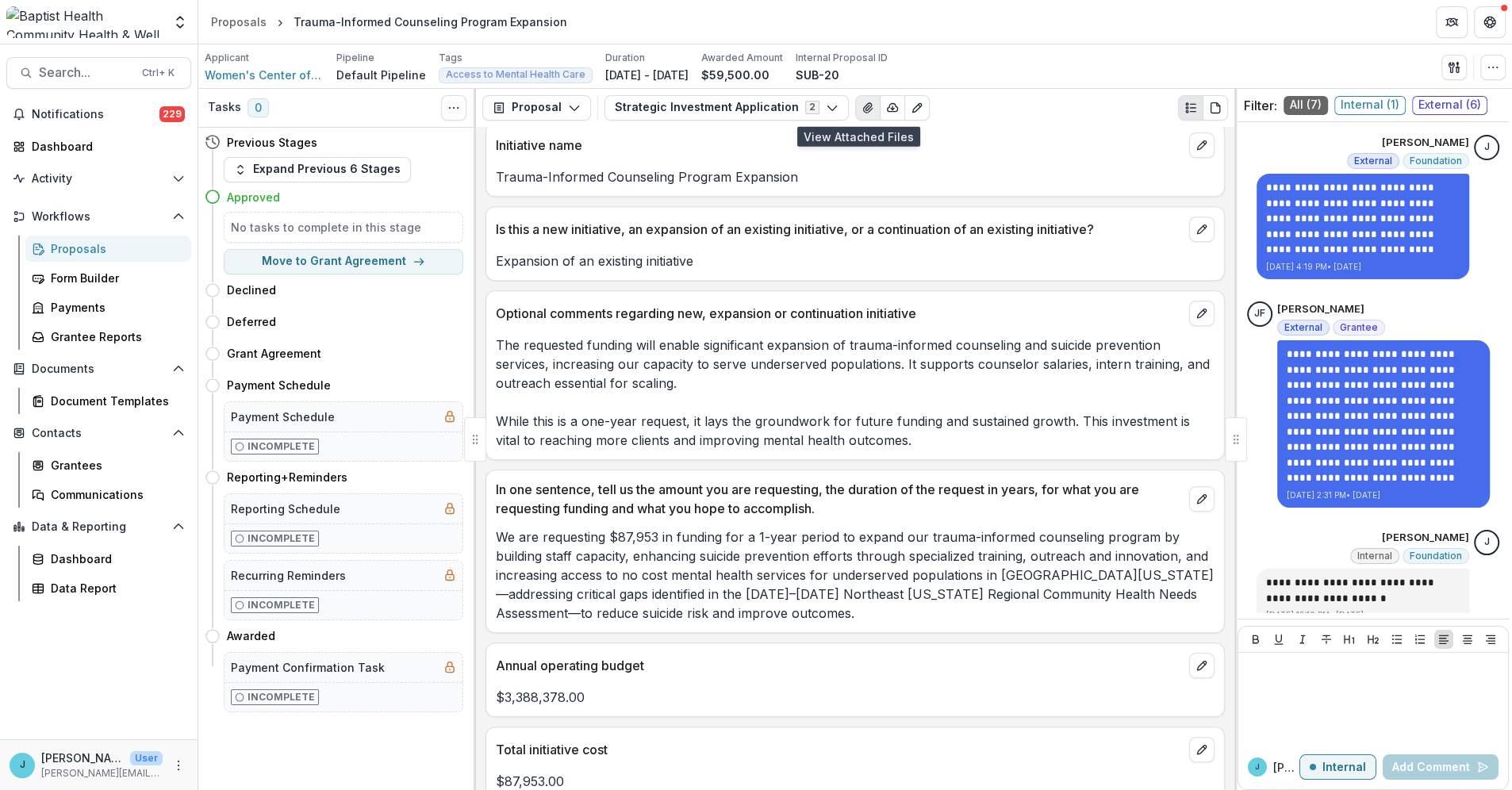
click at [861, 107] on icon "View Attached Files" at bounding box center [867, 107] width 13 height 13
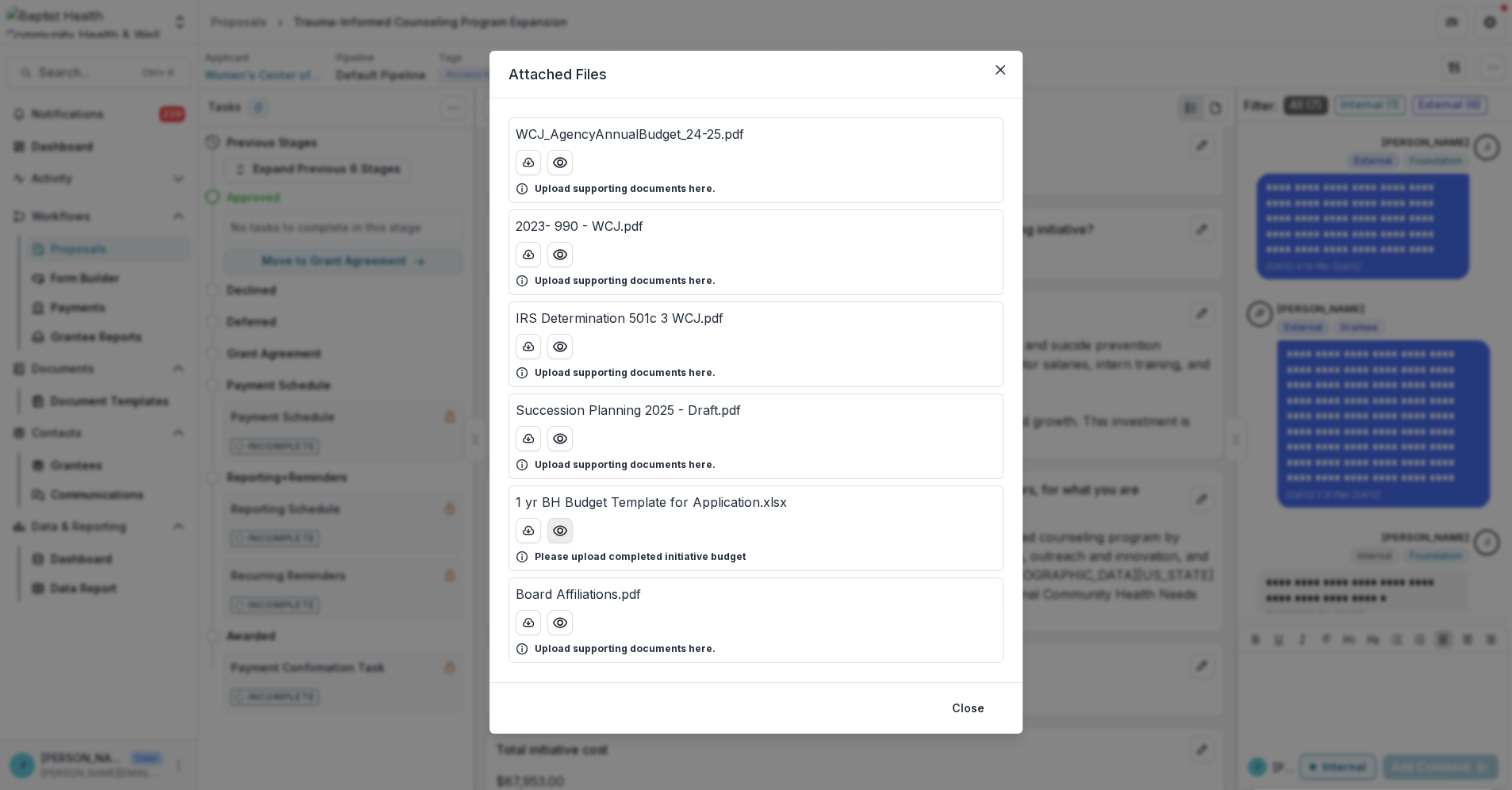
click at [559, 532] on icon "Preview 1 yr BH Budget Template for Application.xlsx" at bounding box center [559, 531] width 16 height 16
